Goal: Task Accomplishment & Management: Manage account settings

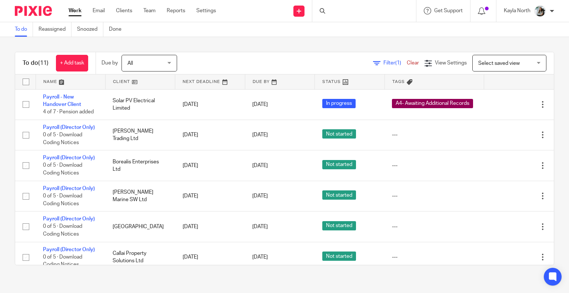
click at [322, 9] on icon at bounding box center [323, 11] width 6 height 6
click at [334, 17] on div at bounding box center [364, 11] width 104 height 22
click at [336, 11] on input "Search" at bounding box center [360, 12] width 67 height 7
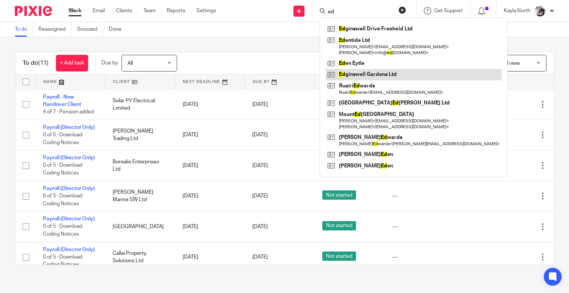
type input "ed"
click at [368, 79] on link at bounding box center [414, 74] width 176 height 11
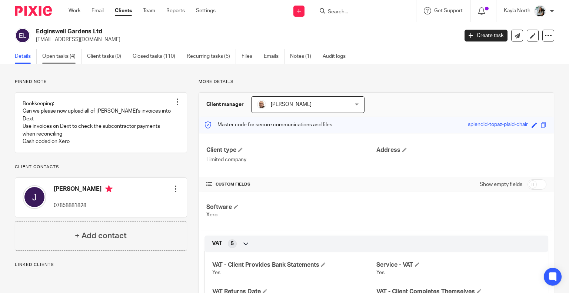
click at [82, 56] on ul "Details Open tasks (4) Client tasks (0) Closed tasks (110) Recurring tasks (5) …" at bounding box center [186, 56] width 342 height 14
click at [64, 58] on link "Open tasks (4)" at bounding box center [61, 56] width 39 height 14
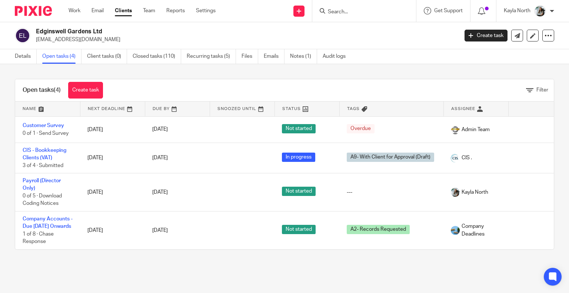
click at [334, 10] on input "Search" at bounding box center [360, 12] width 67 height 7
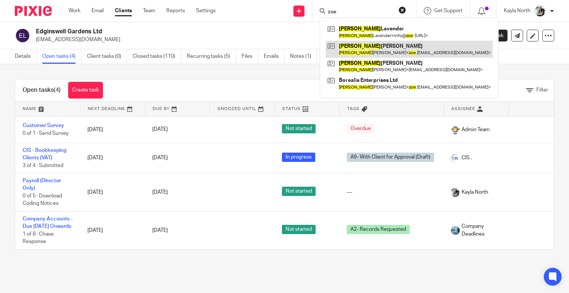
type input "zoe"
click at [357, 47] on link at bounding box center [409, 49] width 167 height 17
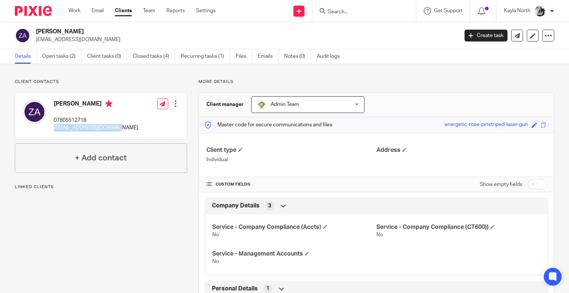
drag, startPoint x: 54, startPoint y: 130, endPoint x: 132, endPoint y: 132, distance: 78.2
click at [132, 132] on div "Zoe Ashmore 07805512718 zoe.ashmore94@gmail.com Edit contact Create client from…" at bounding box center [101, 116] width 172 height 47
click at [369, 9] on input "Search" at bounding box center [360, 12] width 67 height 7
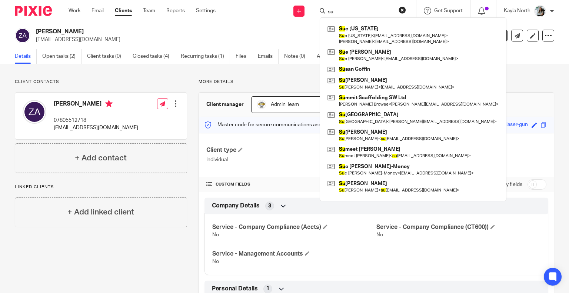
type input "s"
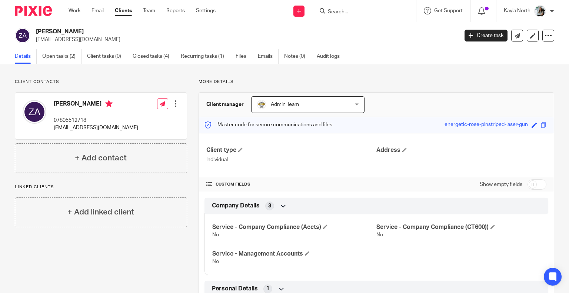
click at [28, 10] on img at bounding box center [33, 11] width 37 height 10
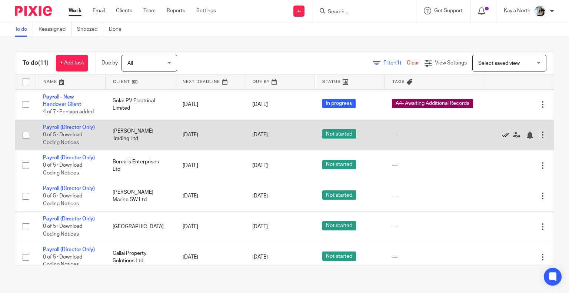
click at [502, 133] on icon at bounding box center [505, 135] width 7 height 7
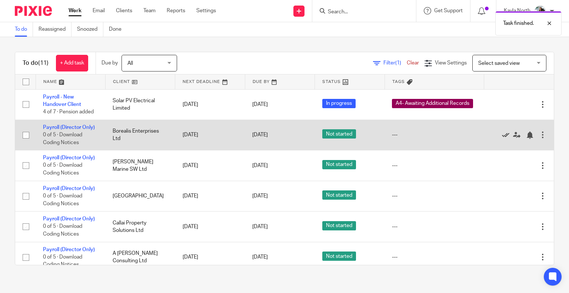
click at [502, 134] on icon at bounding box center [505, 135] width 7 height 7
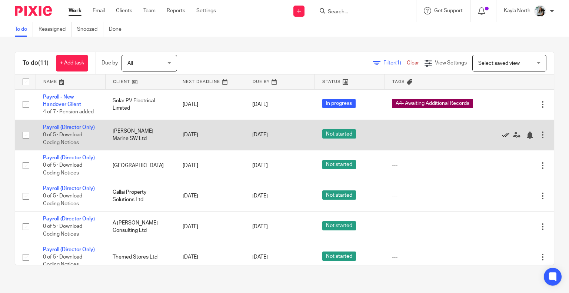
click at [502, 133] on icon at bounding box center [505, 135] width 7 height 7
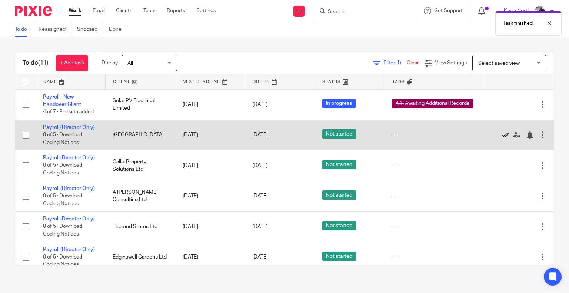
click at [502, 133] on icon at bounding box center [505, 135] width 7 height 7
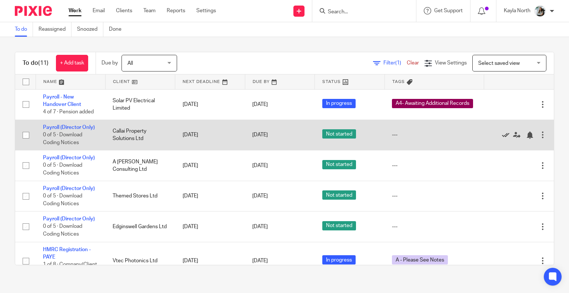
click at [502, 135] on icon at bounding box center [505, 135] width 7 height 7
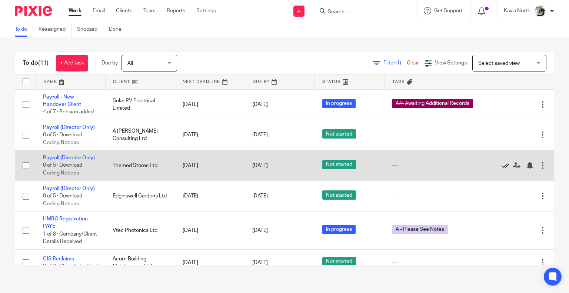
click at [502, 166] on icon at bounding box center [505, 165] width 7 height 7
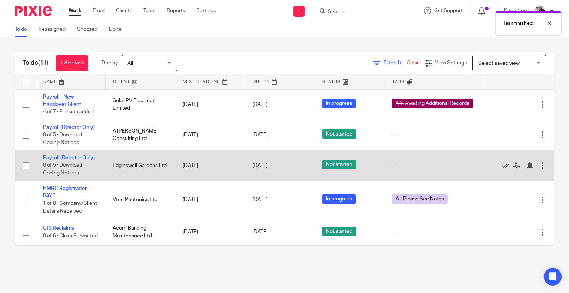
click at [502, 165] on icon at bounding box center [505, 165] width 7 height 7
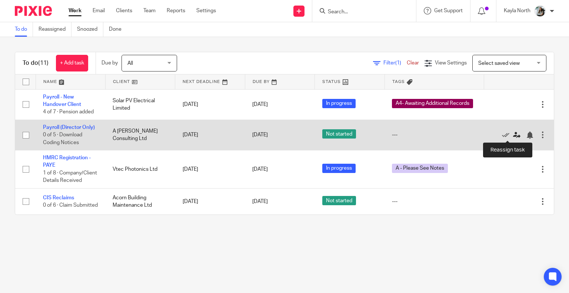
click at [513, 137] on icon at bounding box center [516, 135] width 7 height 7
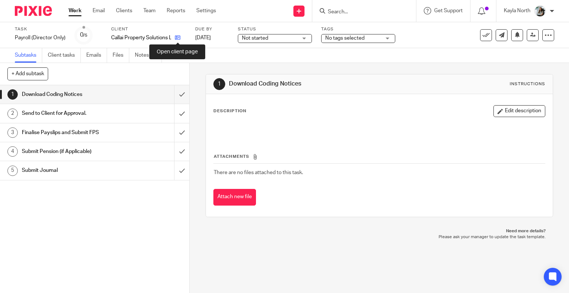
drag, startPoint x: 0, startPoint y: 0, endPoint x: 177, endPoint y: 36, distance: 180.4
click at [177, 36] on icon at bounding box center [178, 38] width 6 height 6
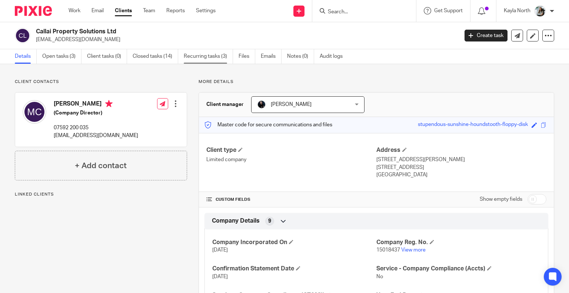
click at [200, 57] on link "Recurring tasks (3)" at bounding box center [208, 56] width 49 height 14
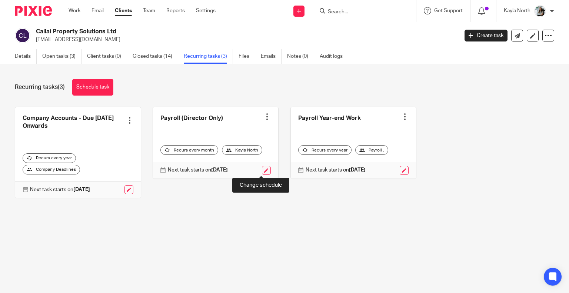
click at [262, 172] on link at bounding box center [266, 170] width 9 height 9
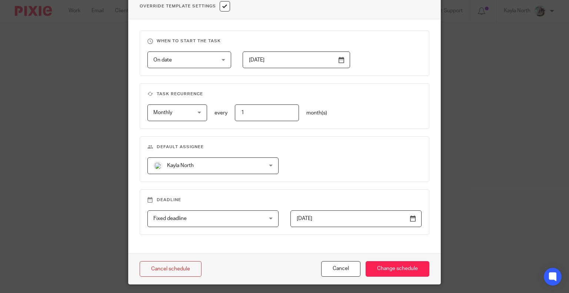
scroll to position [296, 0]
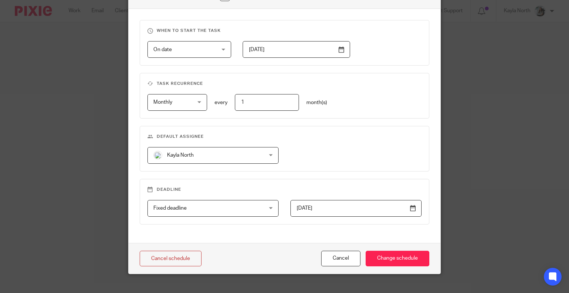
click at [222, 160] on span "Kayla North" at bounding box center [203, 155] width 100 height 16
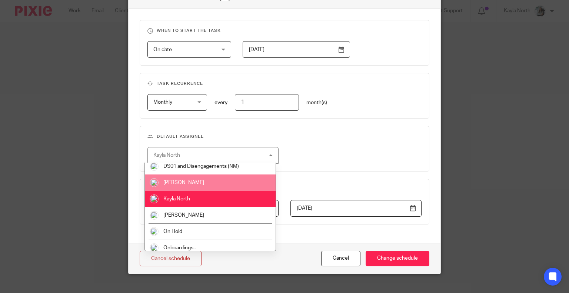
scroll to position [185, 0]
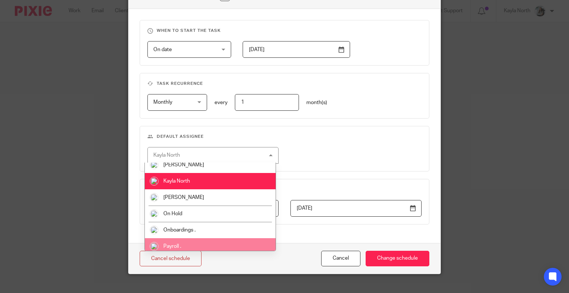
click at [179, 246] on span "Payroll ." at bounding box center [172, 246] width 18 height 5
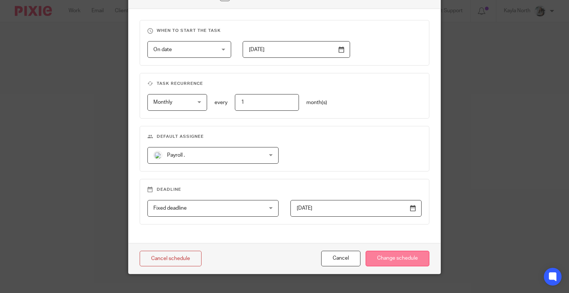
click at [409, 255] on input "Change schedule" at bounding box center [398, 259] width 64 height 16
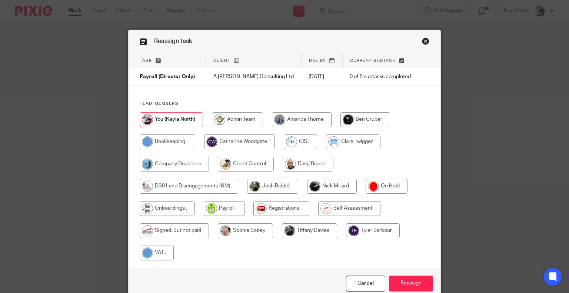
click at [228, 215] on input "radio" at bounding box center [224, 208] width 41 height 15
radio input "true"
click at [419, 277] on input "Reassign" at bounding box center [411, 284] width 44 height 16
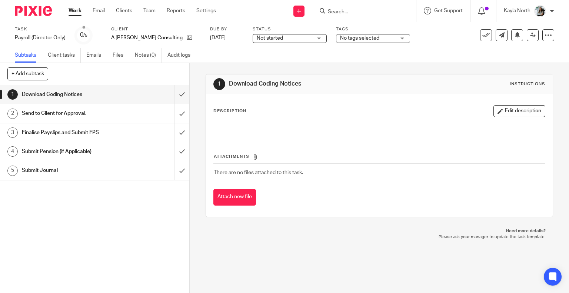
click at [169, 37] on p "A Atherton Consulting Ltd" at bounding box center [147, 37] width 72 height 7
click at [187, 37] on icon at bounding box center [190, 38] width 6 height 6
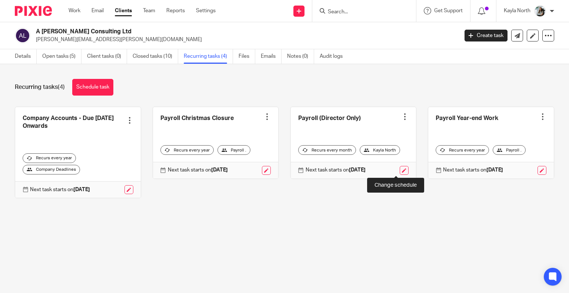
click at [400, 168] on link at bounding box center [404, 170] width 9 height 9
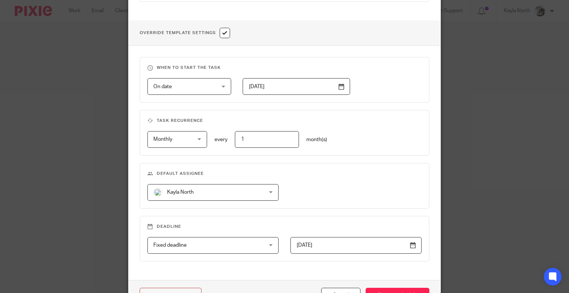
scroll to position [306, 0]
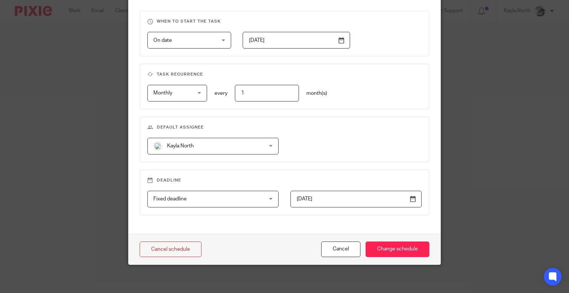
click at [175, 155] on fieldset "Default assignee [GEOGRAPHIC_DATA] [GEOGRAPHIC_DATA] Admin Team [PERSON_NAME] […" at bounding box center [285, 140] width 290 height 46
click at [178, 149] on span "Kayla North" at bounding box center [203, 146] width 100 height 16
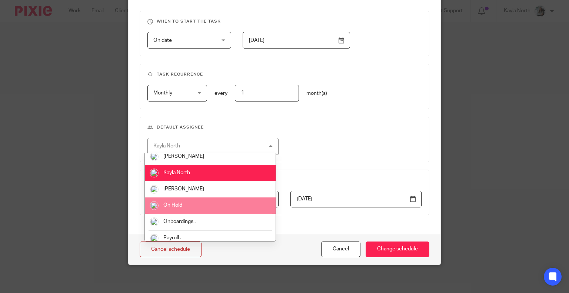
scroll to position [259, 0]
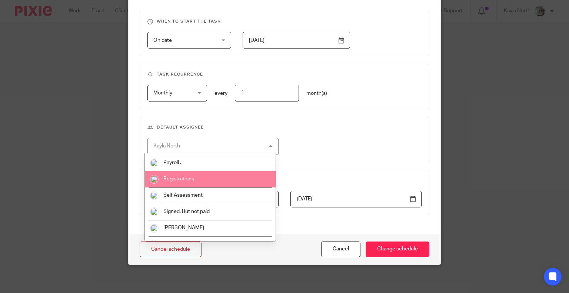
click at [180, 165] on span "Payroll ." at bounding box center [172, 162] width 18 height 5
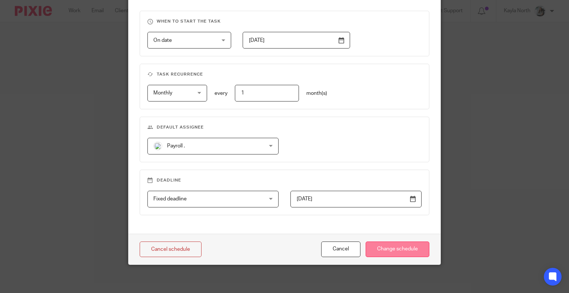
click at [397, 249] on input "Change schedule" at bounding box center [398, 250] width 64 height 16
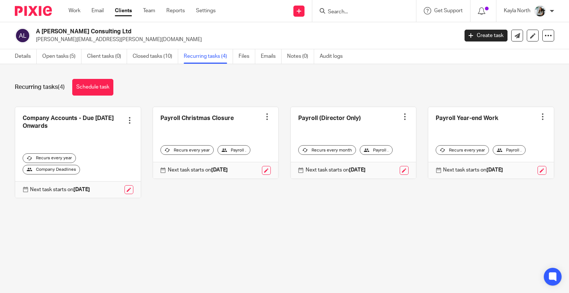
click at [37, 9] on img at bounding box center [33, 11] width 37 height 10
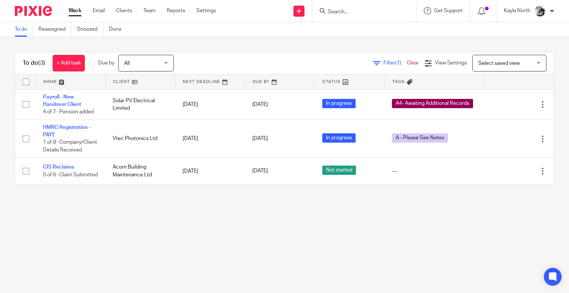
click at [342, 9] on input "Search" at bounding box center [360, 12] width 67 height 7
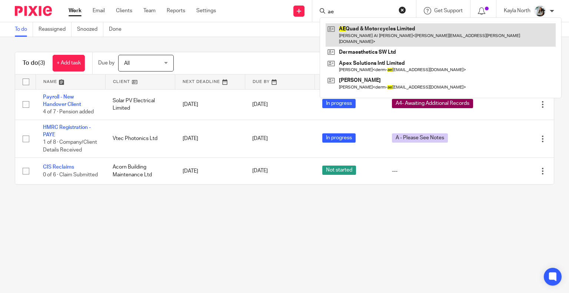
type input "ae"
click at [363, 28] on link at bounding box center [441, 34] width 230 height 23
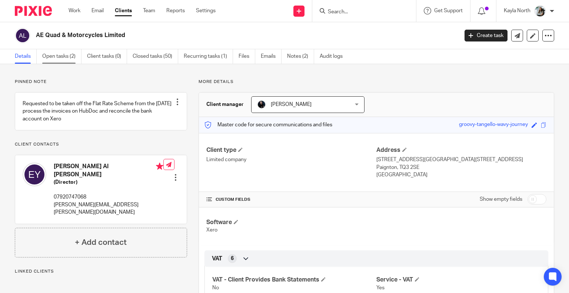
click at [65, 53] on link "Open tasks (2)" at bounding box center [61, 56] width 39 height 14
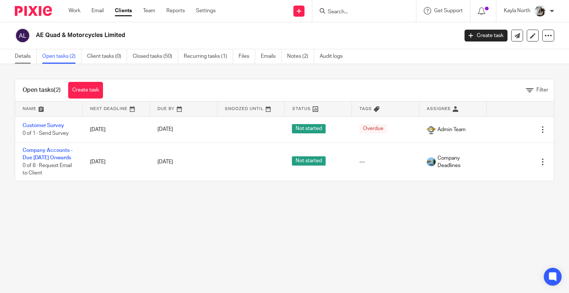
click at [35, 53] on link "Details" at bounding box center [26, 56] width 22 height 14
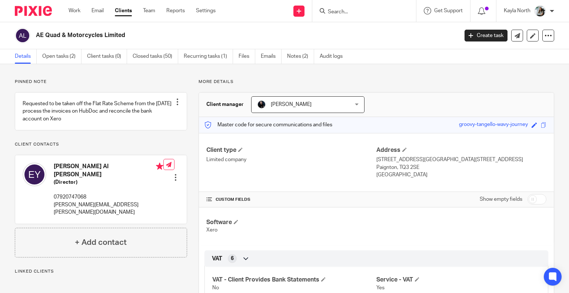
click at [34, 11] on img at bounding box center [33, 11] width 37 height 10
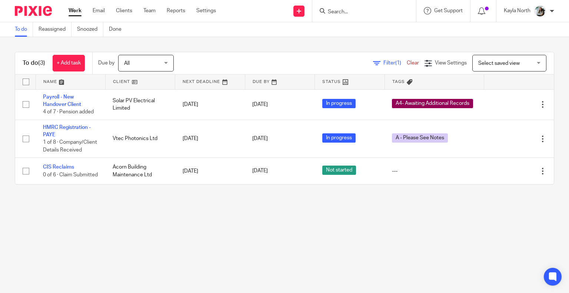
click at [354, 13] on input "Search" at bounding box center [360, 12] width 67 height 7
click at [156, 9] on ul "Work Email Clients Team Reports Settings" at bounding box center [148, 10] width 159 height 7
click at [154, 10] on link "Team" at bounding box center [149, 10] width 12 height 7
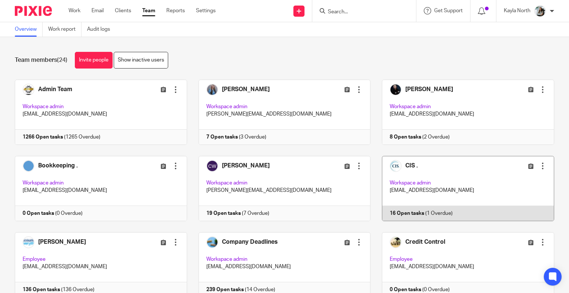
click at [430, 191] on link at bounding box center [463, 188] width 184 height 65
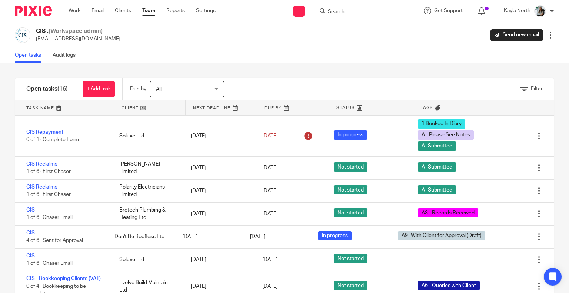
click at [338, 9] on form at bounding box center [366, 10] width 79 height 9
click at [341, 11] on input "Search" at bounding box center [360, 12] width 67 height 7
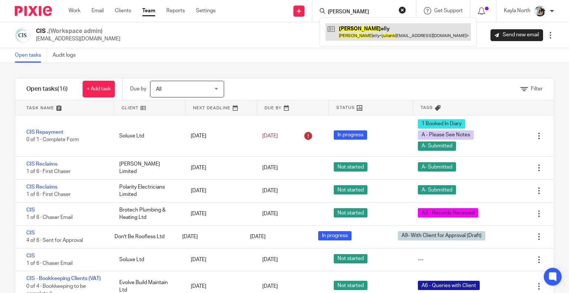
type input "julian k"
click at [394, 24] on link at bounding box center [398, 31] width 145 height 17
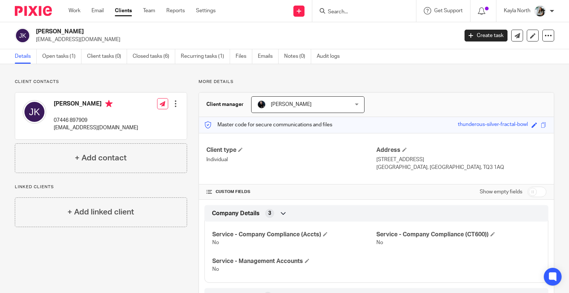
click at [48, 8] on img at bounding box center [33, 11] width 37 height 10
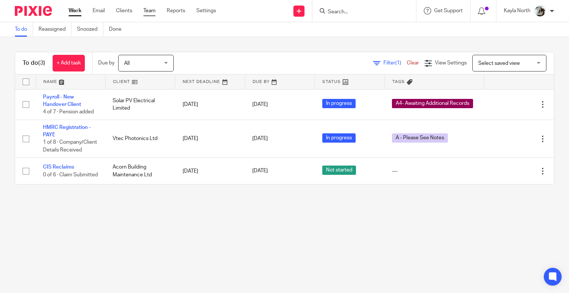
click at [155, 9] on link "Team" at bounding box center [149, 10] width 12 height 7
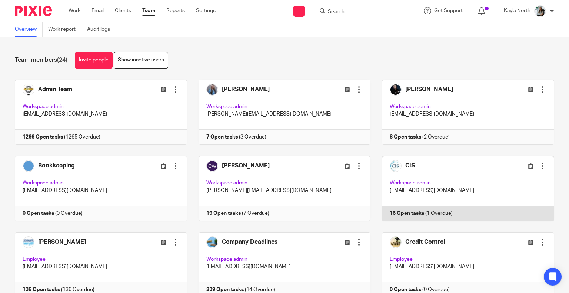
click at [421, 182] on link at bounding box center [463, 188] width 184 height 65
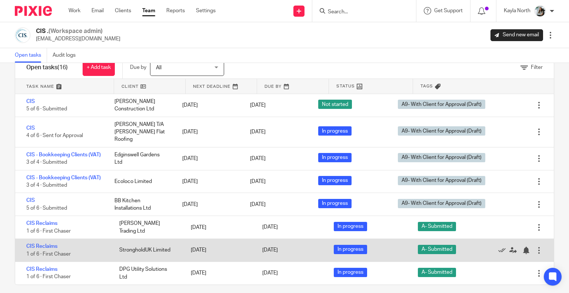
scroll to position [28, 0]
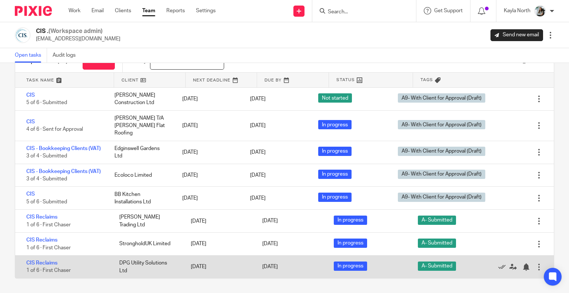
click at [59, 263] on div "CIS Reclaims 1 of 6 · First Chaser" at bounding box center [63, 267] width 97 height 23
click at [56, 262] on link "CIS Reclaims" at bounding box center [41, 262] width 31 height 5
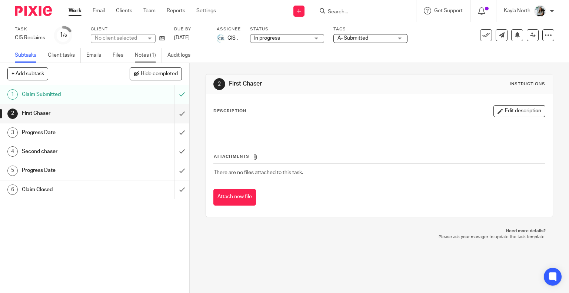
click at [147, 52] on link "Notes (1)" at bounding box center [148, 55] width 27 height 14
